Goal: Task Accomplishment & Management: Use online tool/utility

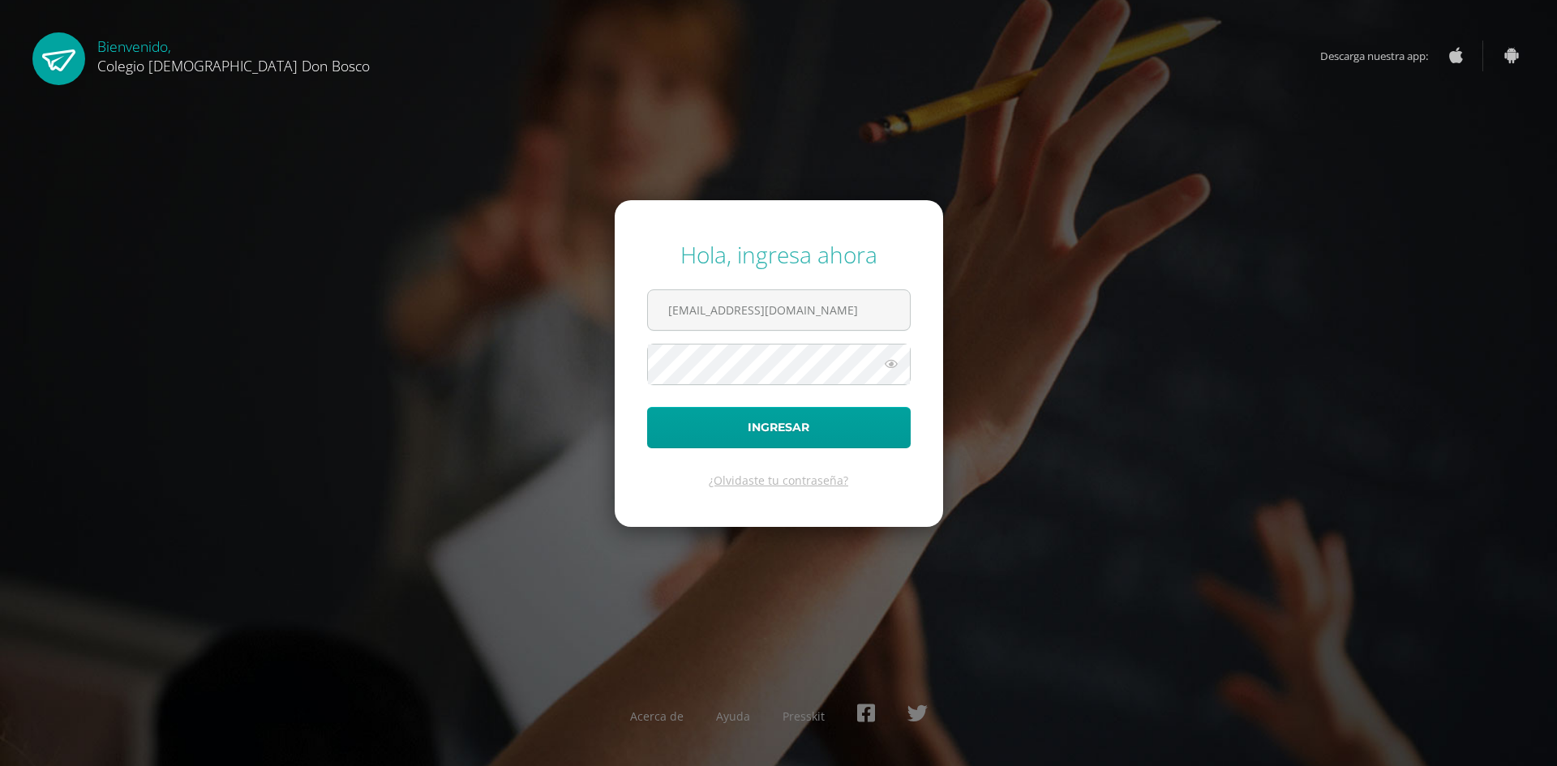
type input "mreyes@donbosco.edu.gt"
click at [647, 407] on button "Ingresar" at bounding box center [779, 427] width 264 height 41
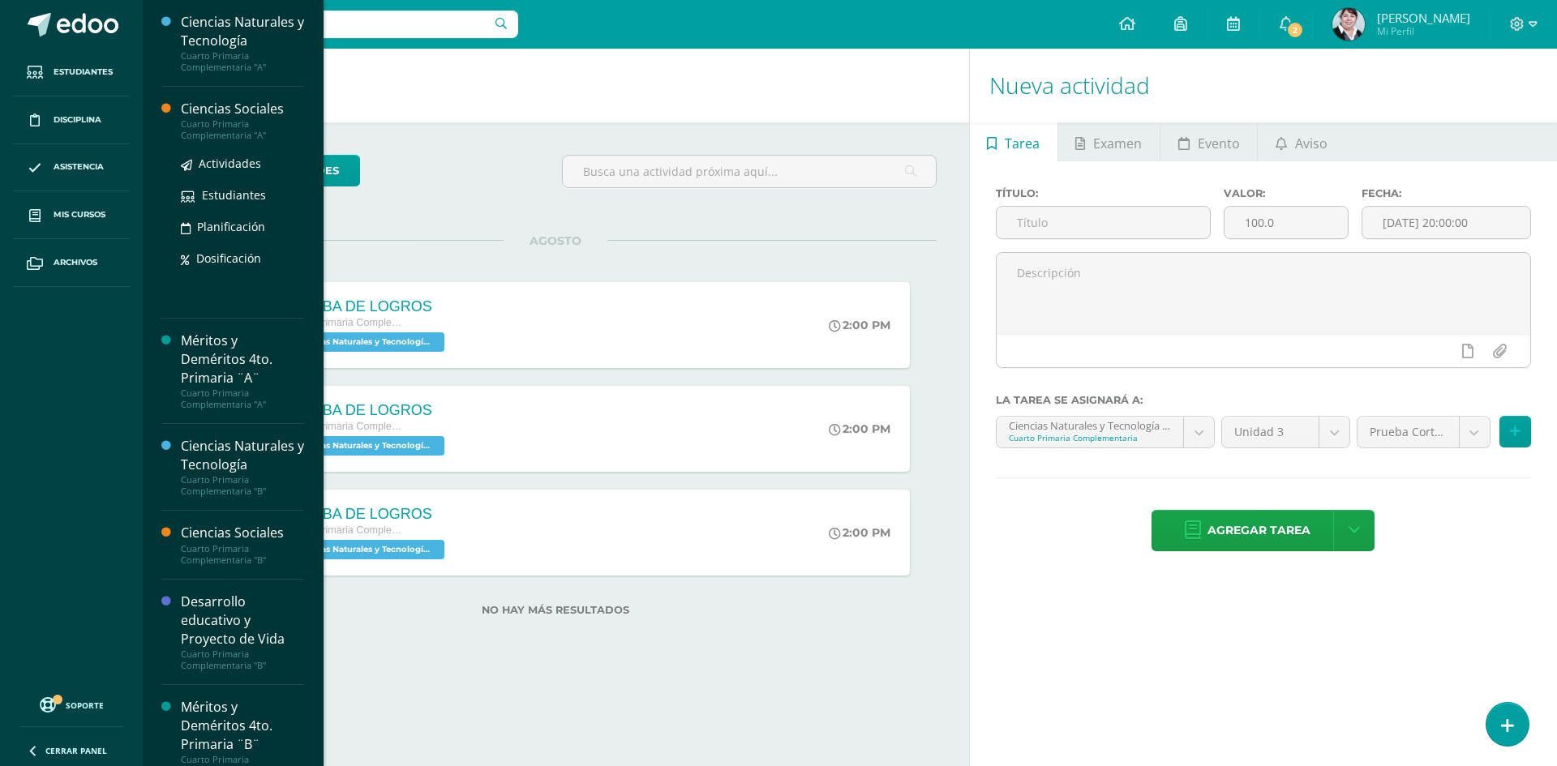
click at [247, 107] on div "Ciencias Sociales" at bounding box center [242, 109] width 123 height 19
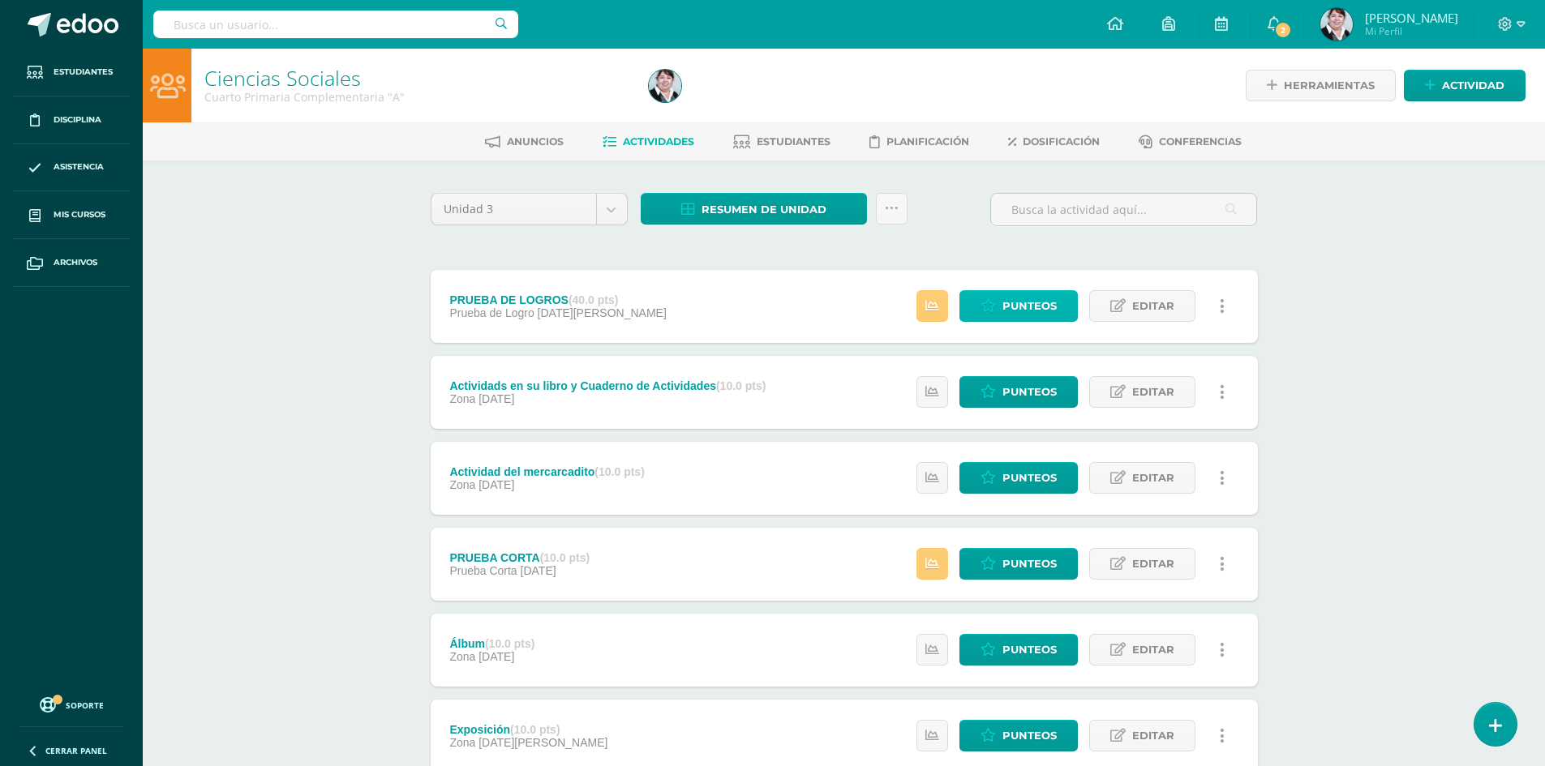
click at [1033, 304] on span "Punteos" at bounding box center [1029, 306] width 54 height 30
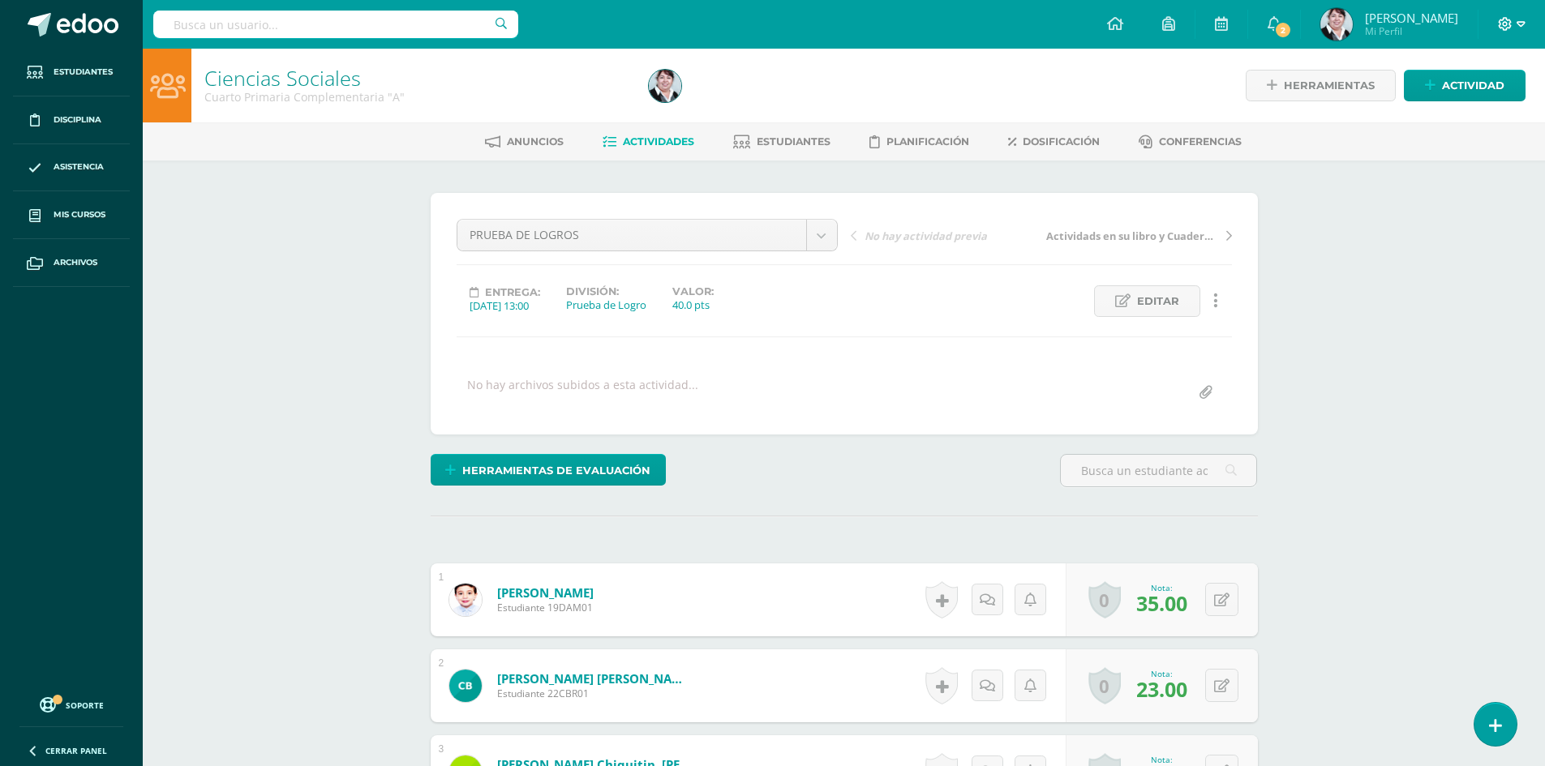
click at [1523, 18] on icon at bounding box center [1520, 24] width 9 height 15
click at [1489, 114] on span "Cerrar sesión" at bounding box center [1469, 110] width 73 height 15
